Goal: Register for event/course

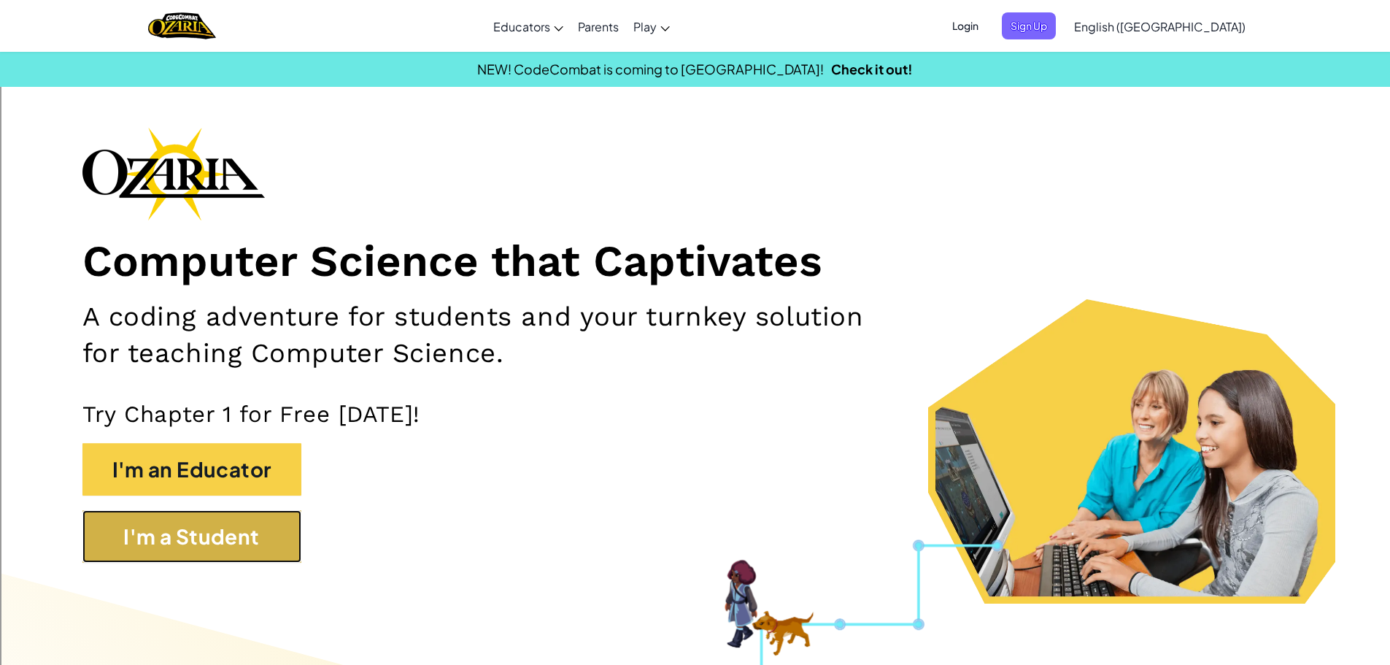
click at [184, 535] on button "I'm a Student" at bounding box center [191, 536] width 219 height 53
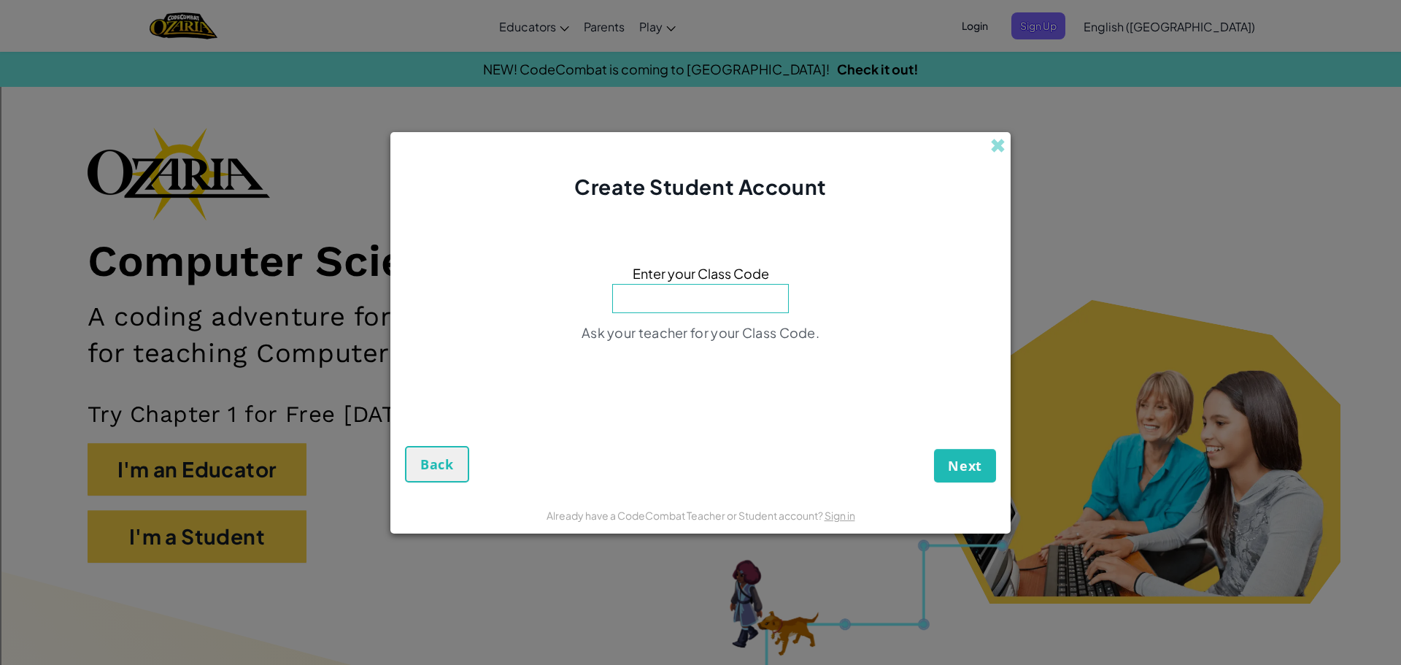
click at [686, 307] on input at bounding box center [700, 298] width 177 height 29
type input "ParkDayReady"
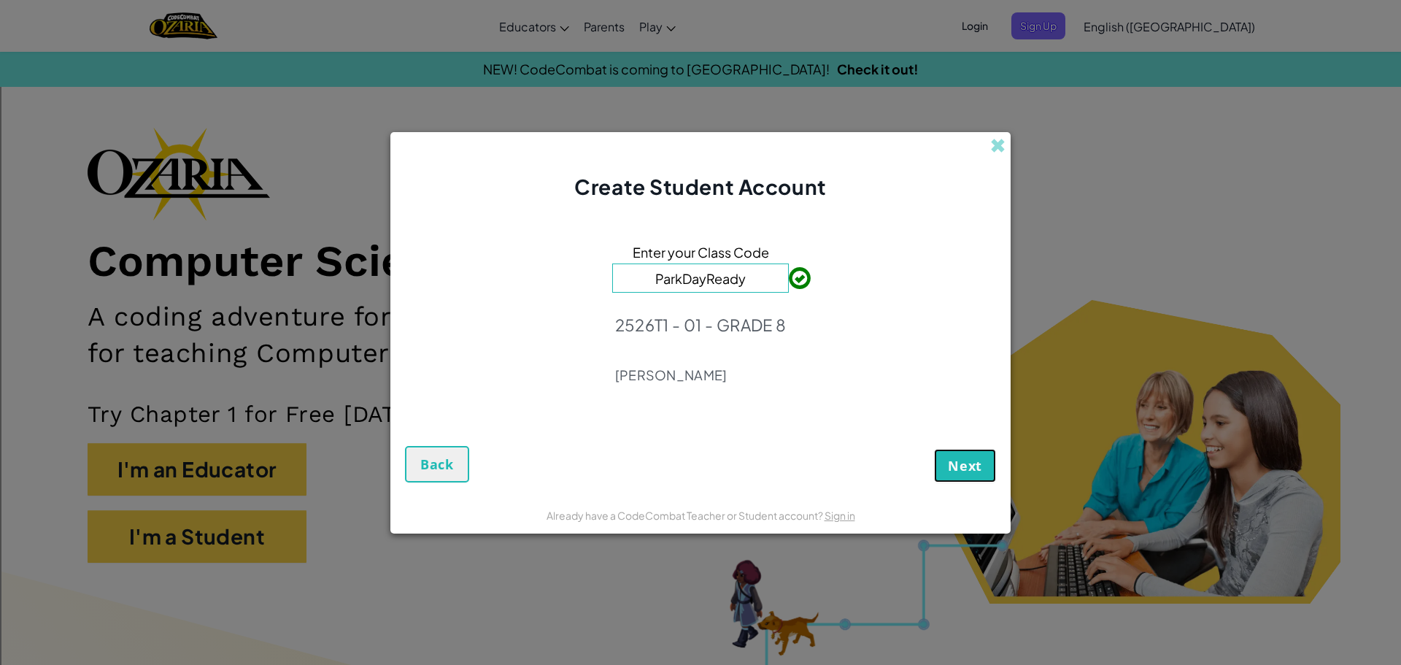
click at [983, 458] on button "Next" at bounding box center [965, 466] width 62 height 34
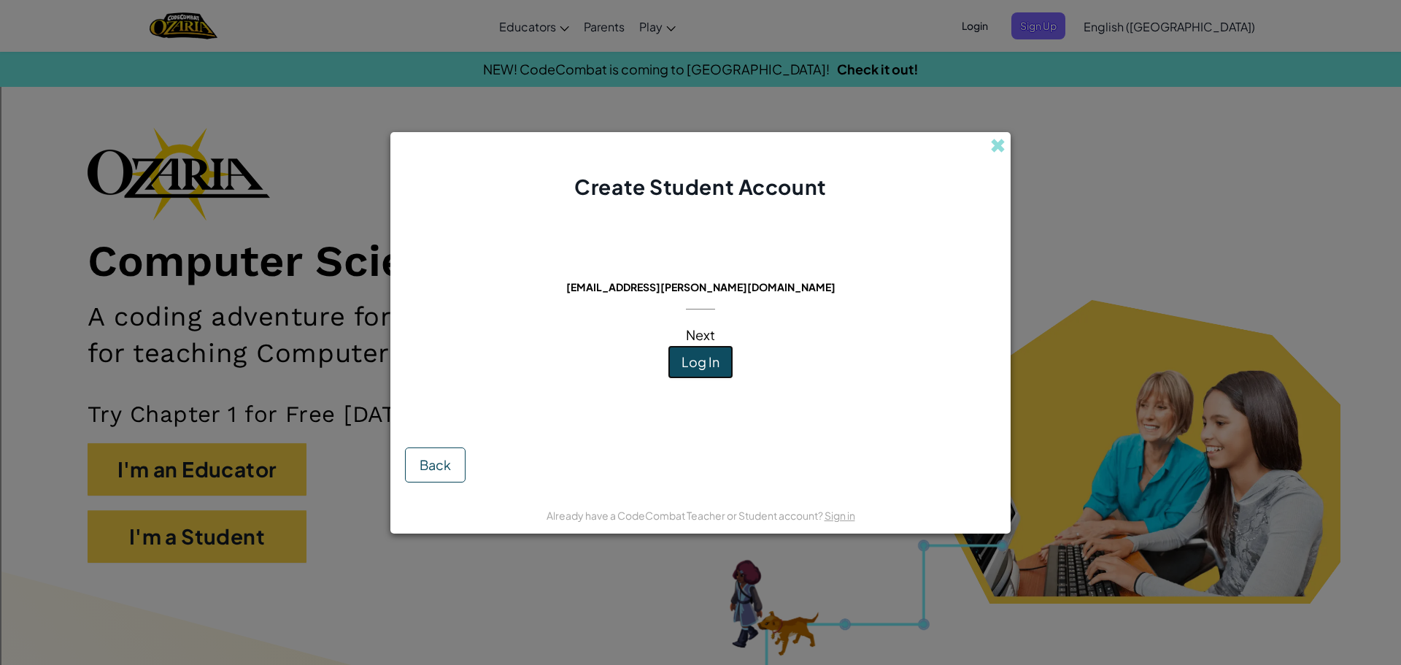
click at [730, 356] on button "Log In" at bounding box center [701, 362] width 66 height 34
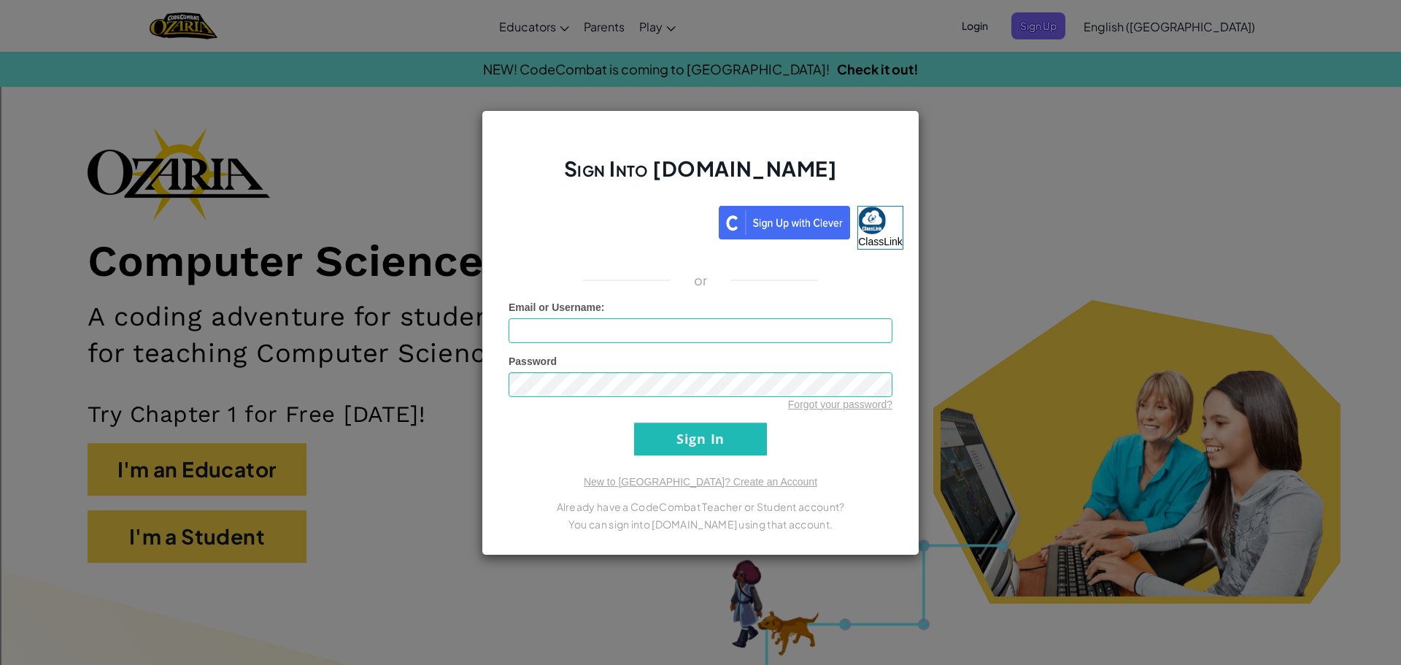
click at [605, 201] on div "Sign Into [DOMAIN_NAME] ClassLink or Unknown Error Email or Username : Password…" at bounding box center [701, 332] width 438 height 445
